Goal: Check status: Check status

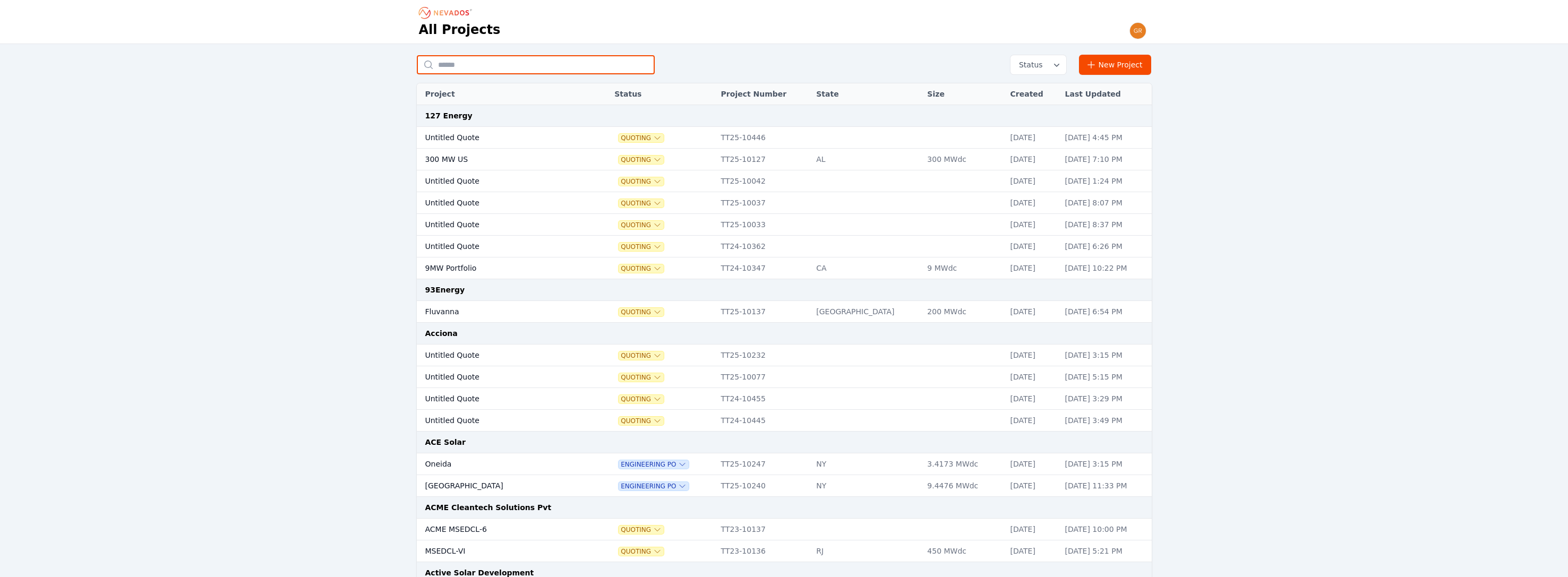
click at [492, 64] on input "text" at bounding box center [536, 65] width 238 height 19
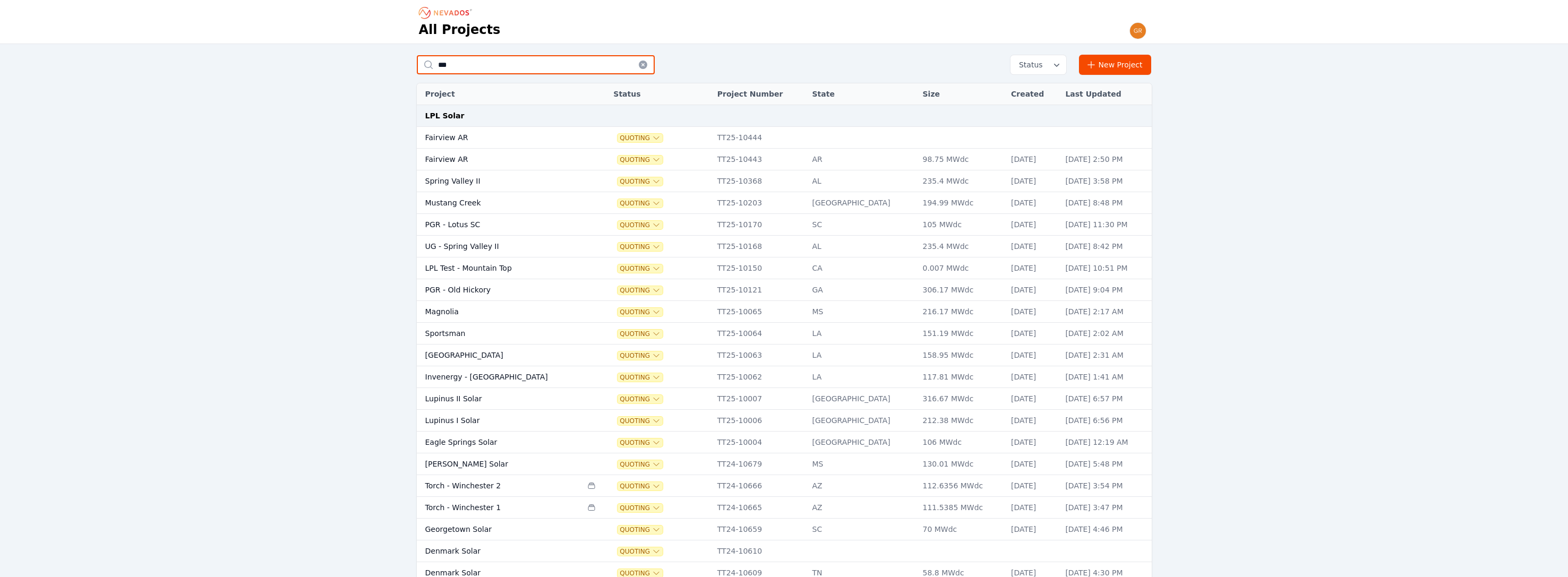
type input "***"
click at [439, 158] on td "Fairview AR" at bounding box center [499, 159] width 165 height 22
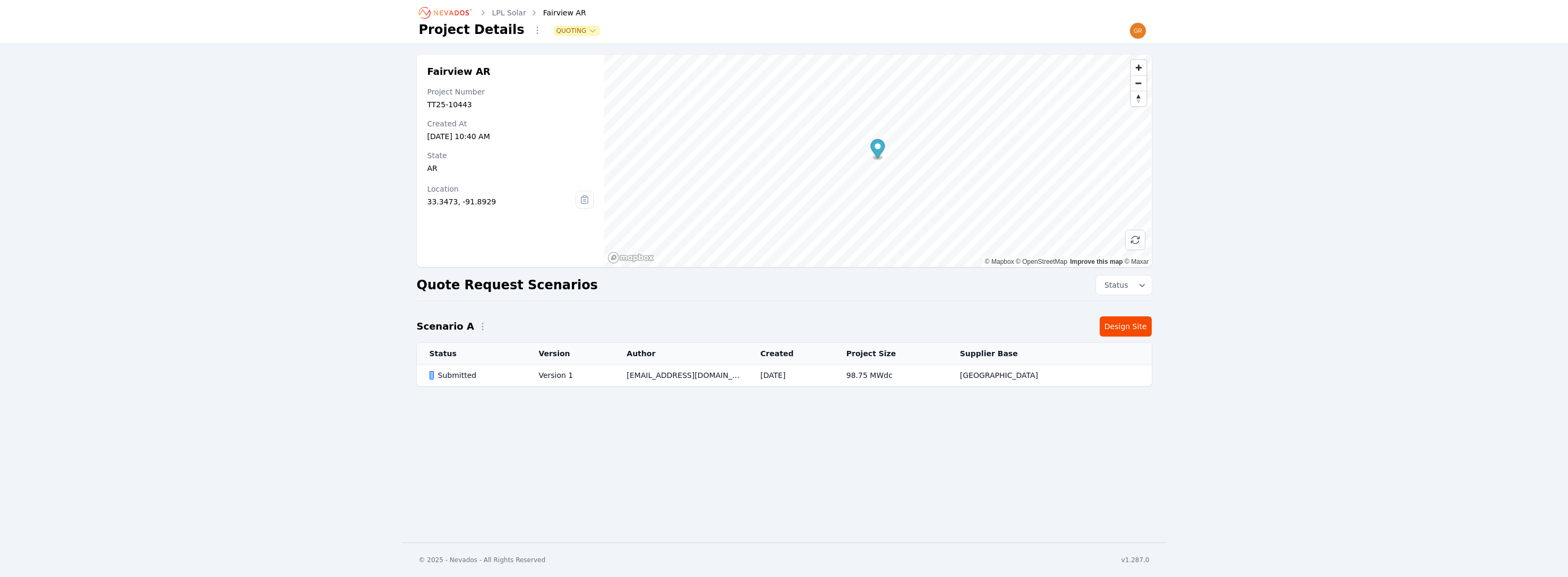
click at [467, 376] on div "Submitted" at bounding box center [475, 375] width 91 height 10
